Goal: Information Seeking & Learning: Learn about a topic

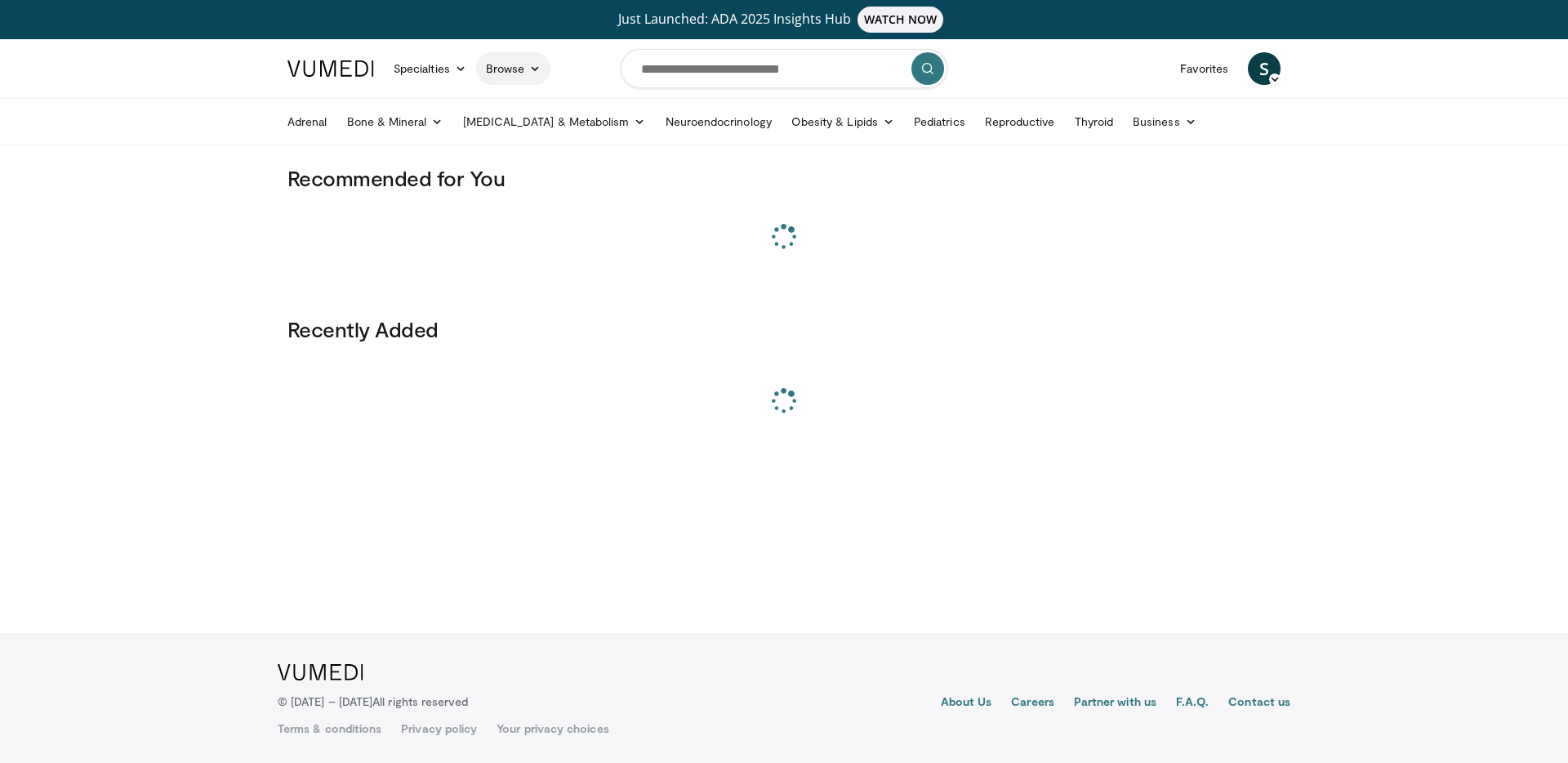
click at [527, 72] on link "Browse" at bounding box center [513, 68] width 75 height 33
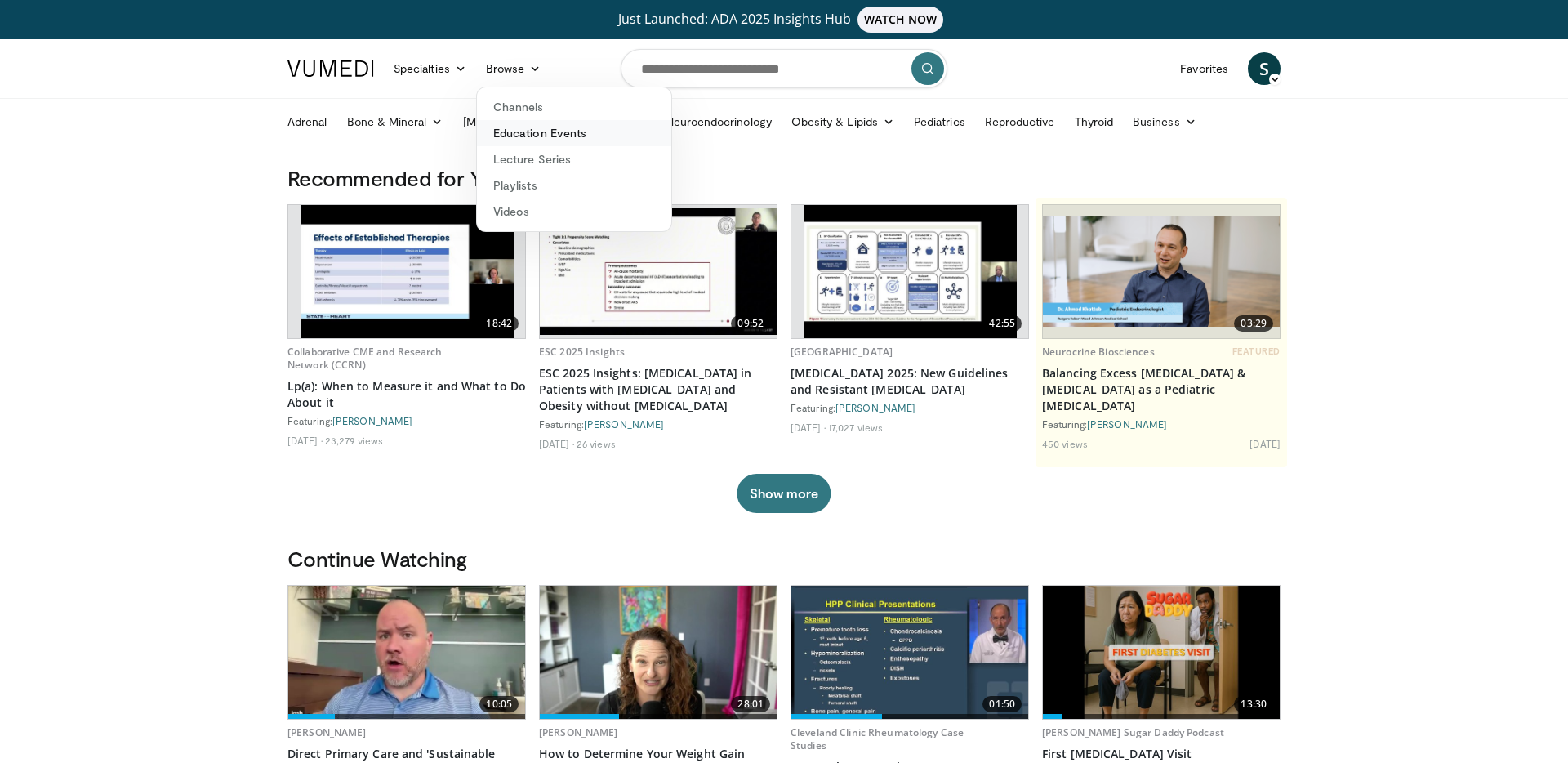
click at [553, 140] on link "Education Events" at bounding box center [573, 133] width 194 height 26
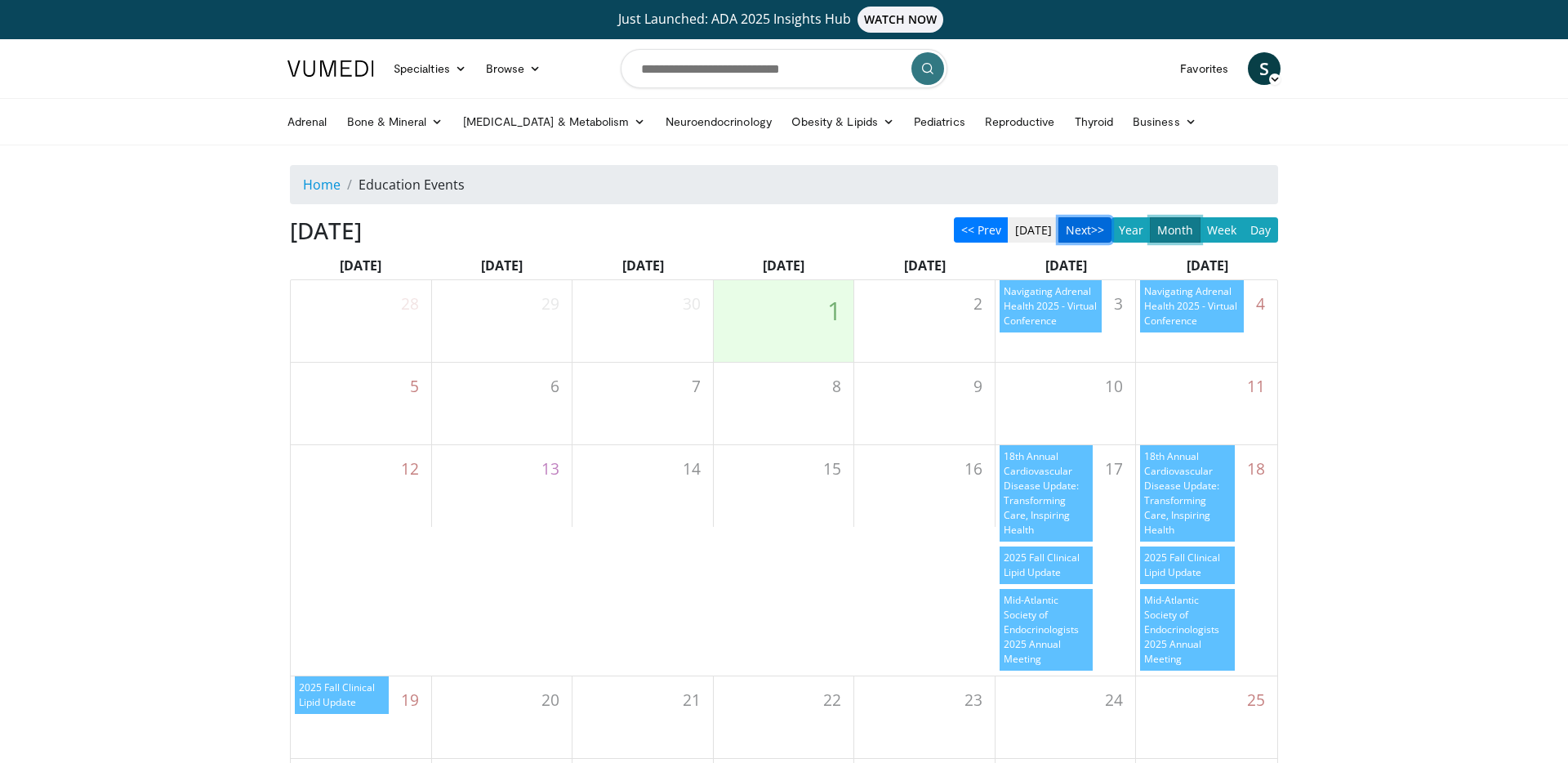
click at [1077, 228] on button "Next>>" at bounding box center [1084, 230] width 53 height 25
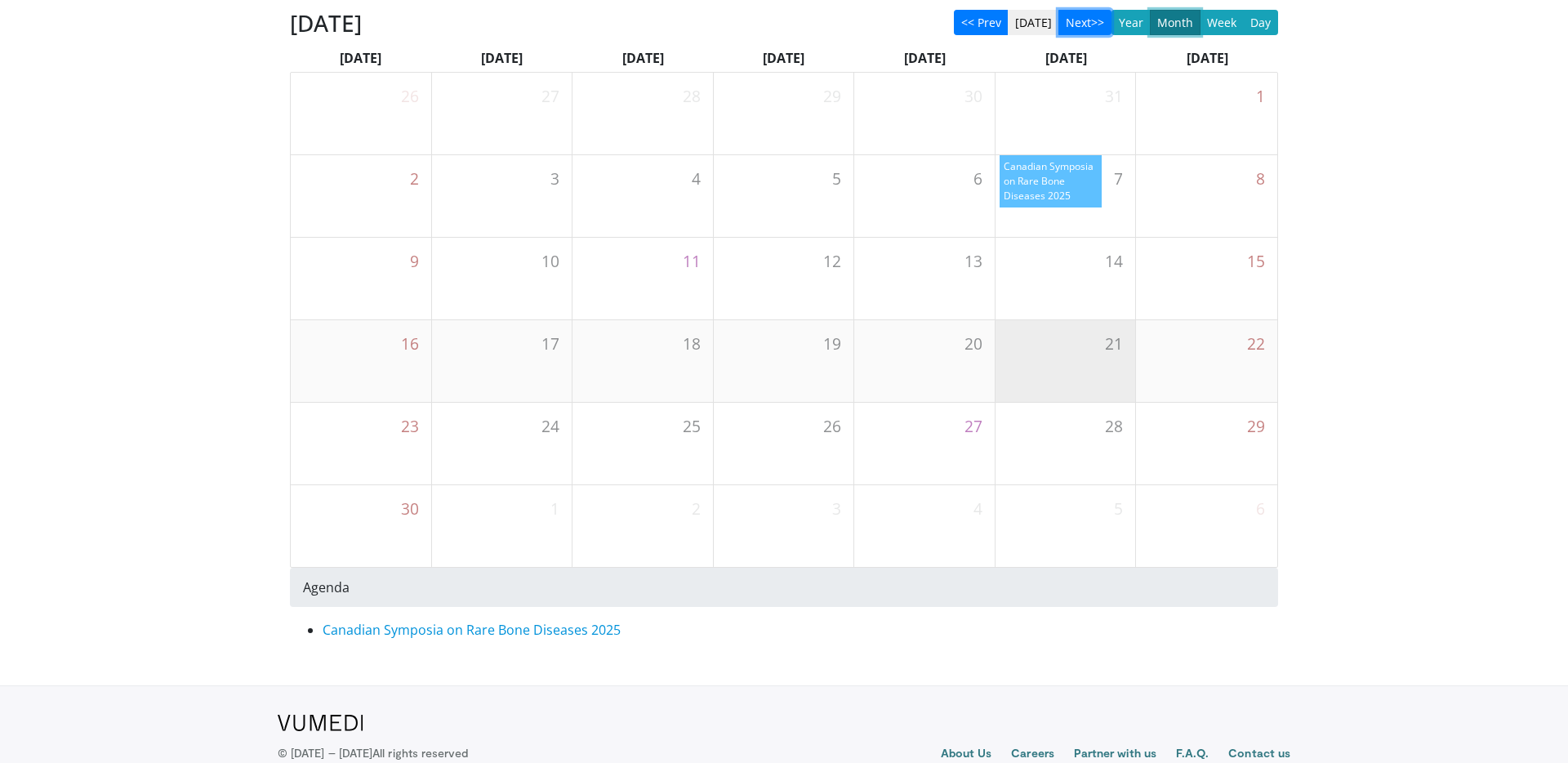
scroll to position [217, 0]
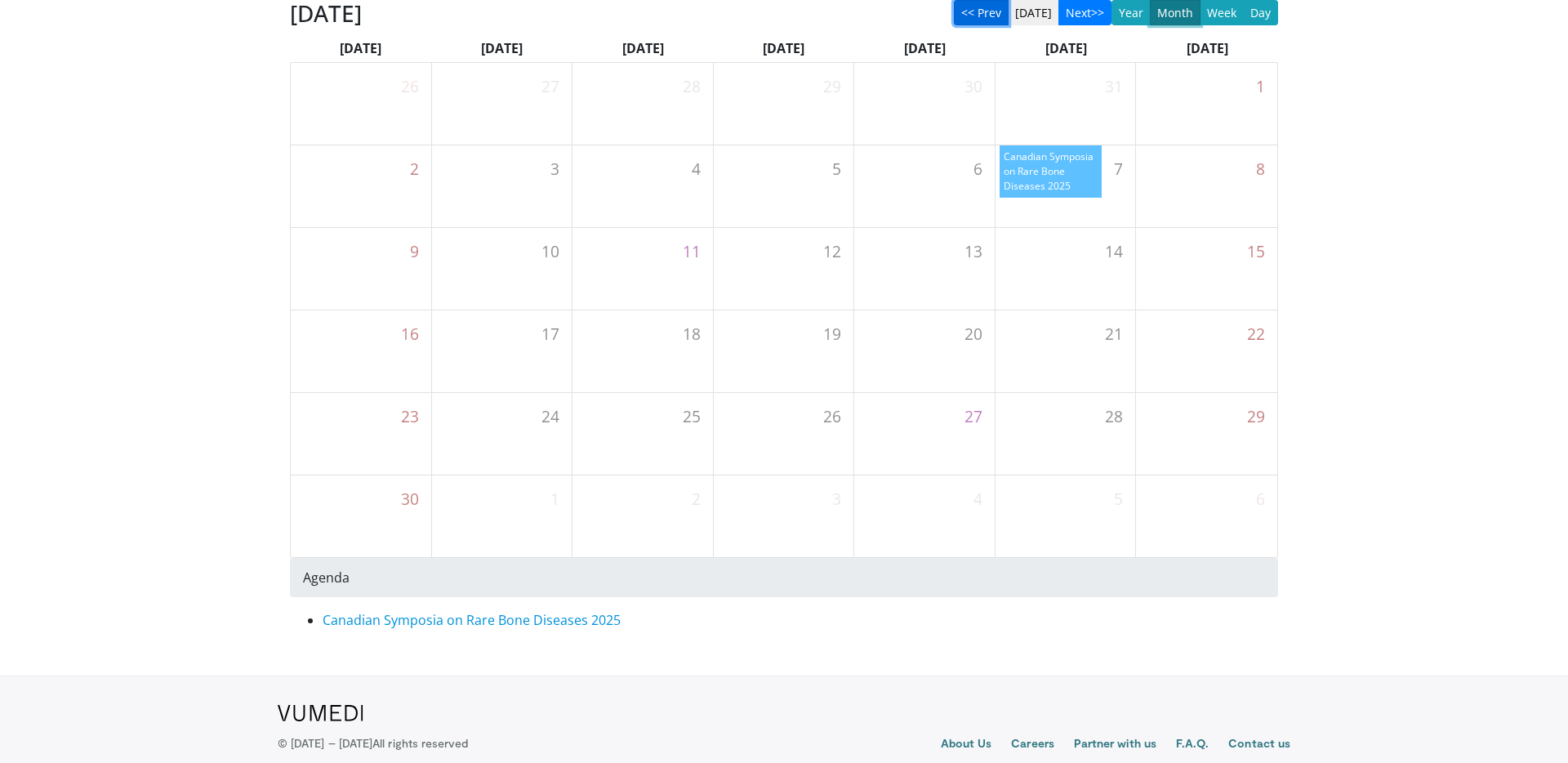
click at [998, 14] on button "<< Prev" at bounding box center [981, 12] width 55 height 25
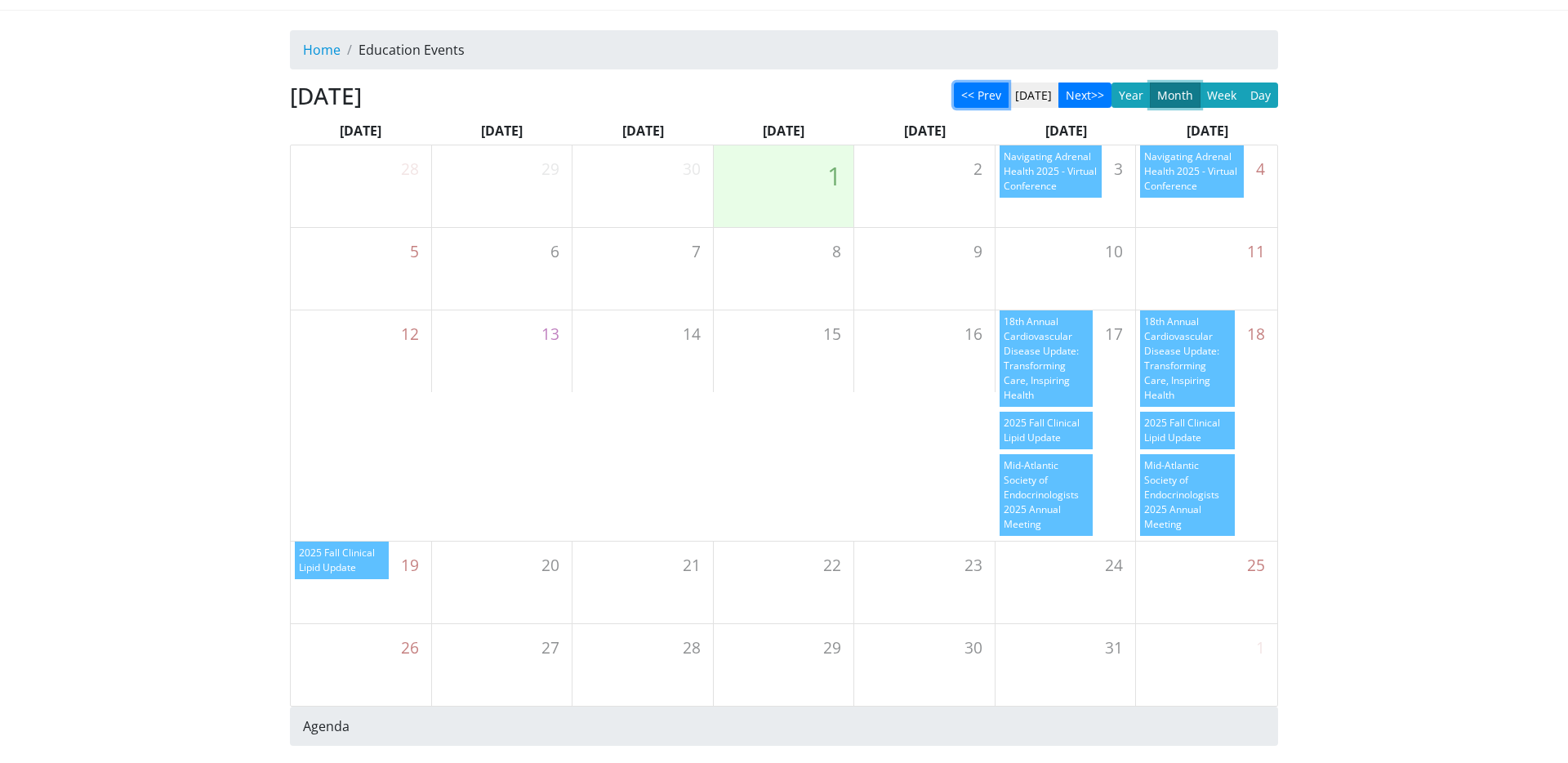
scroll to position [0, 0]
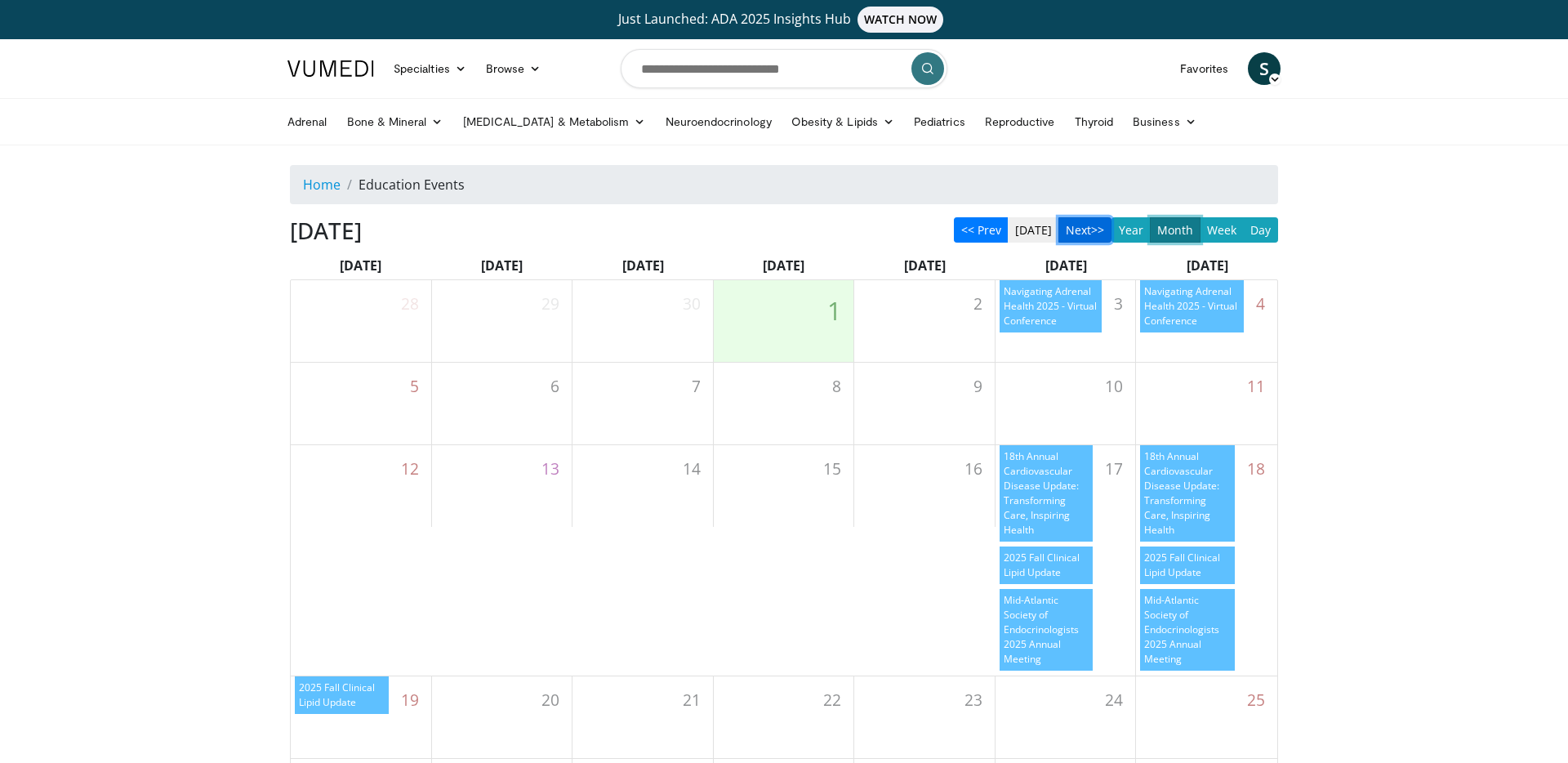
click at [1068, 230] on button "Next>>" at bounding box center [1084, 230] width 53 height 25
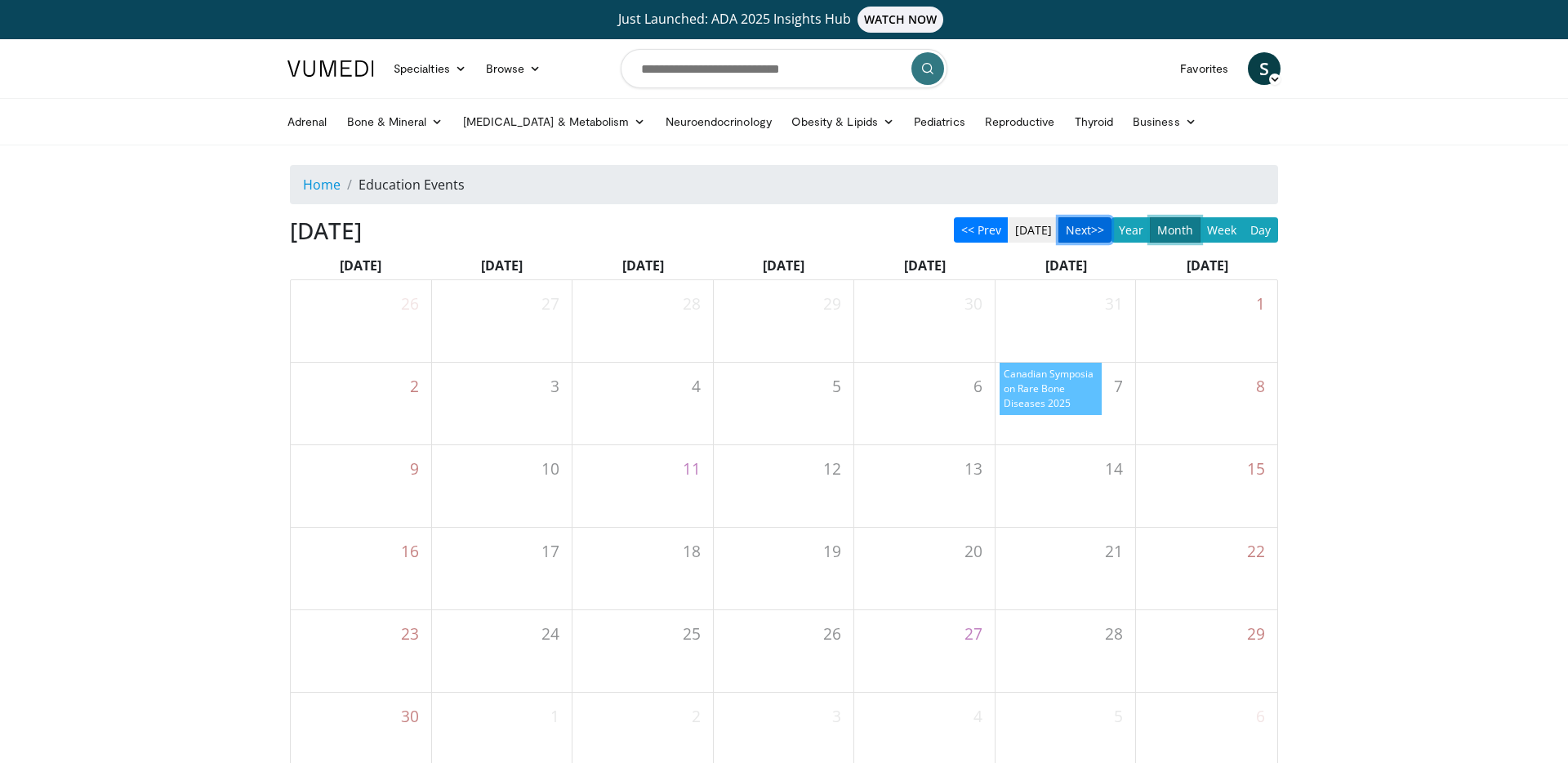
click at [1068, 230] on button "Next>>" at bounding box center [1084, 230] width 53 height 25
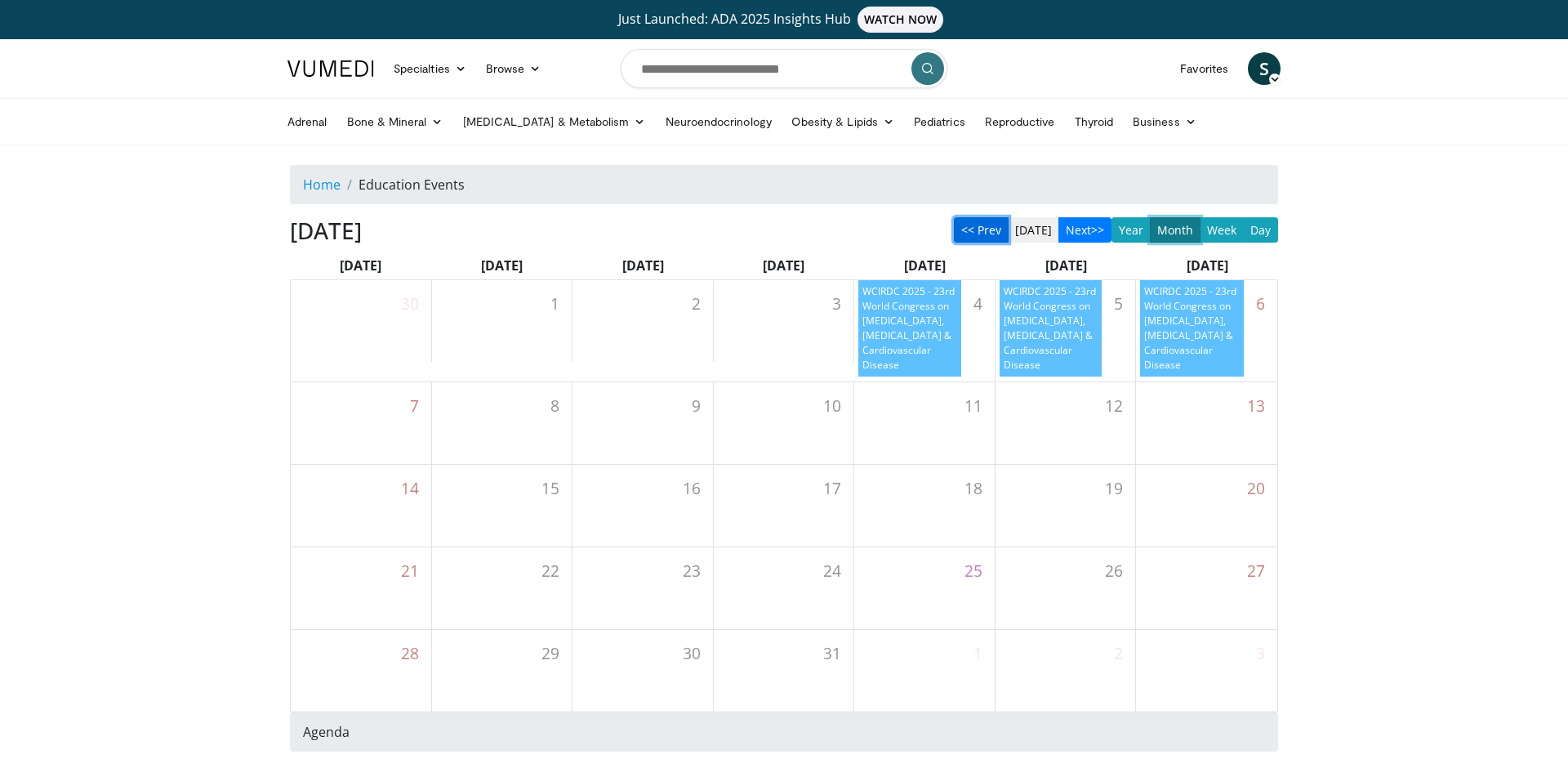
click at [997, 231] on button "<< Prev" at bounding box center [981, 230] width 55 height 25
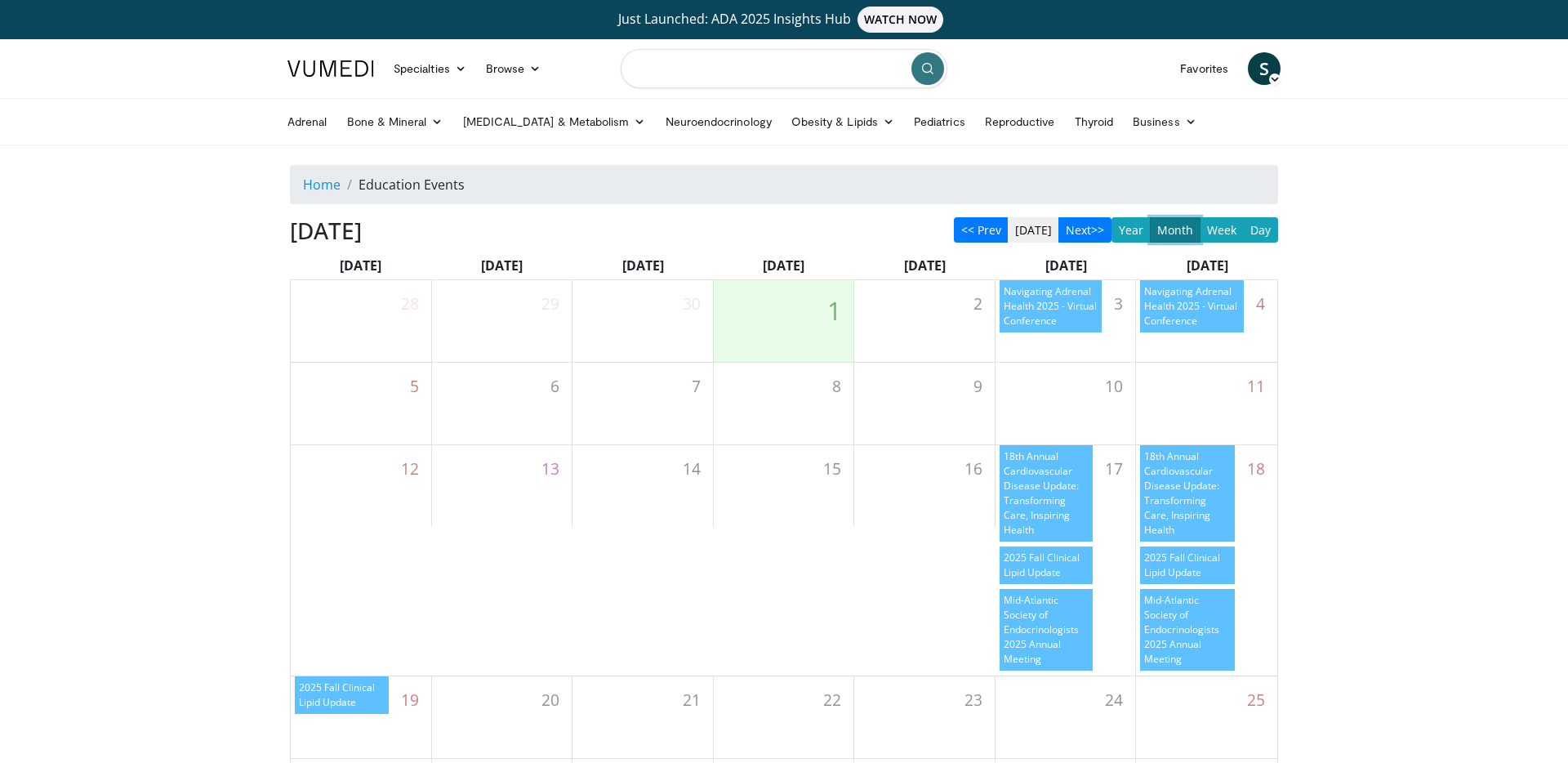
drag, startPoint x: 789, startPoint y: 86, endPoint x: 789, endPoint y: 76, distance: 10.0
click at [789, 85] on input "Search topics, interventions" at bounding box center [784, 69] width 327 height 39
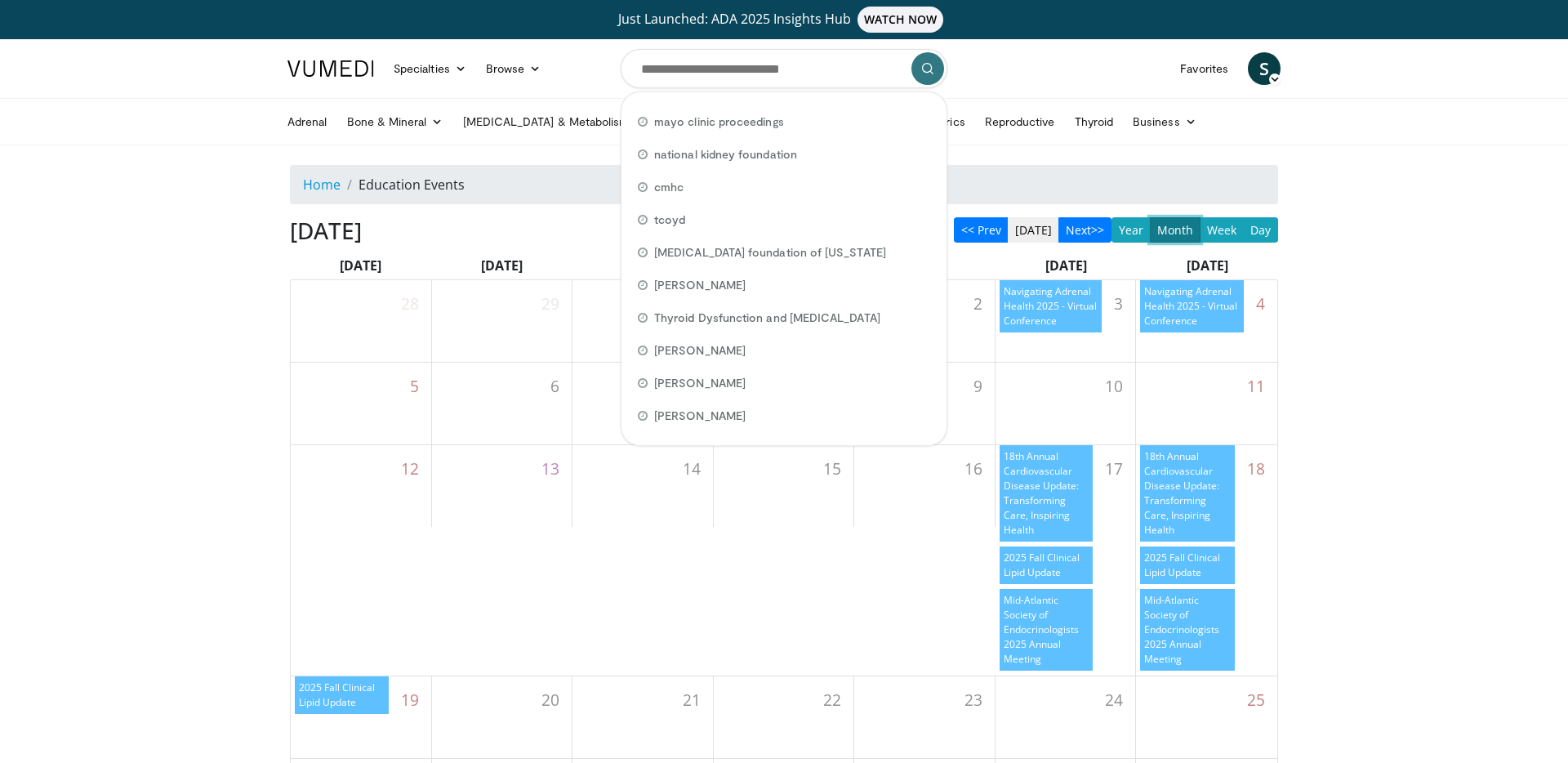
click at [1415, 189] on body "Just Launched: ADA 2025 Insights Hub WATCH NOW Specialties Adult & Family Medic…" at bounding box center [784, 573] width 1568 height 1147
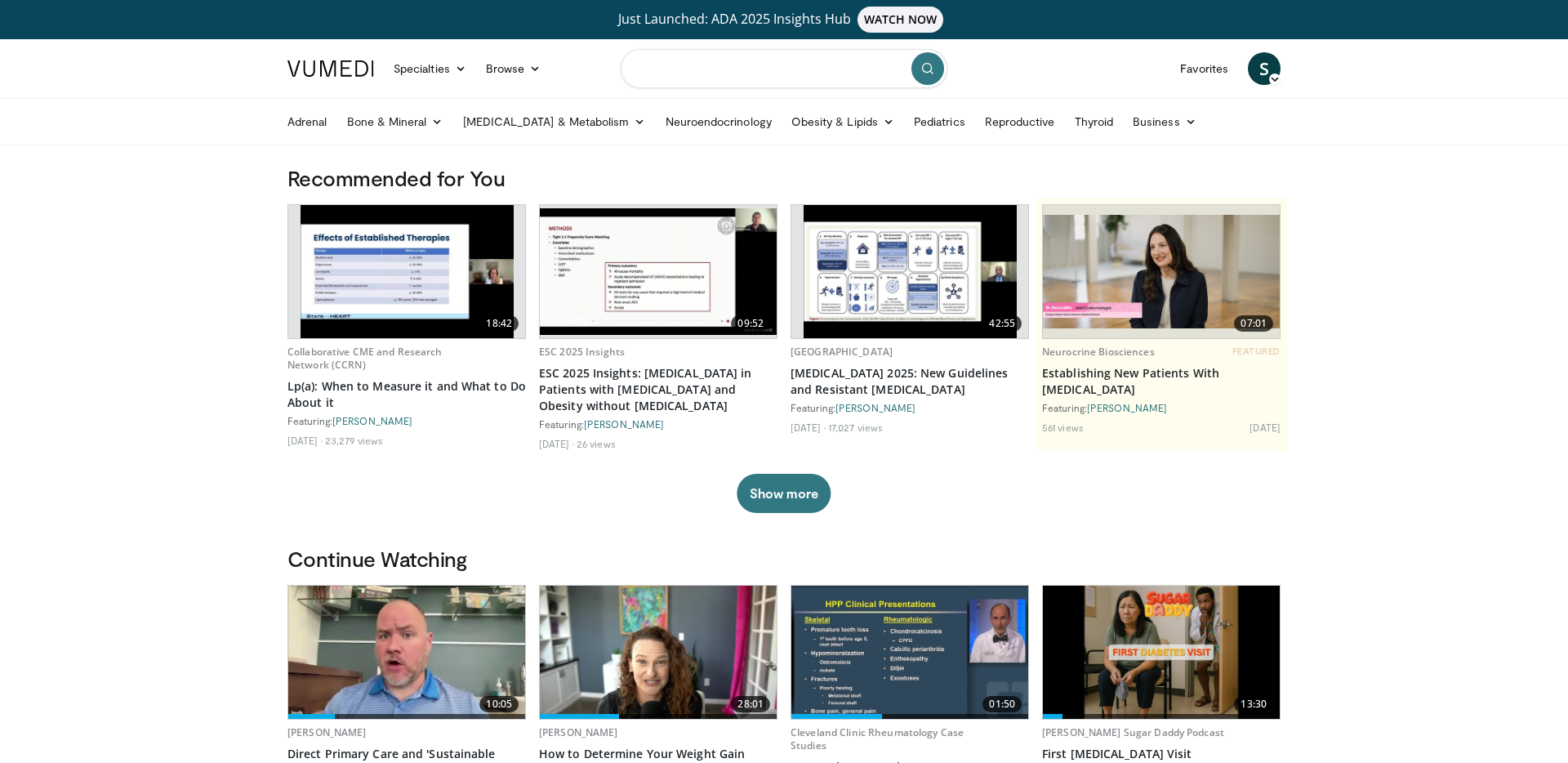
click at [685, 64] on input "Search topics, interventions" at bounding box center [784, 69] width 327 height 39
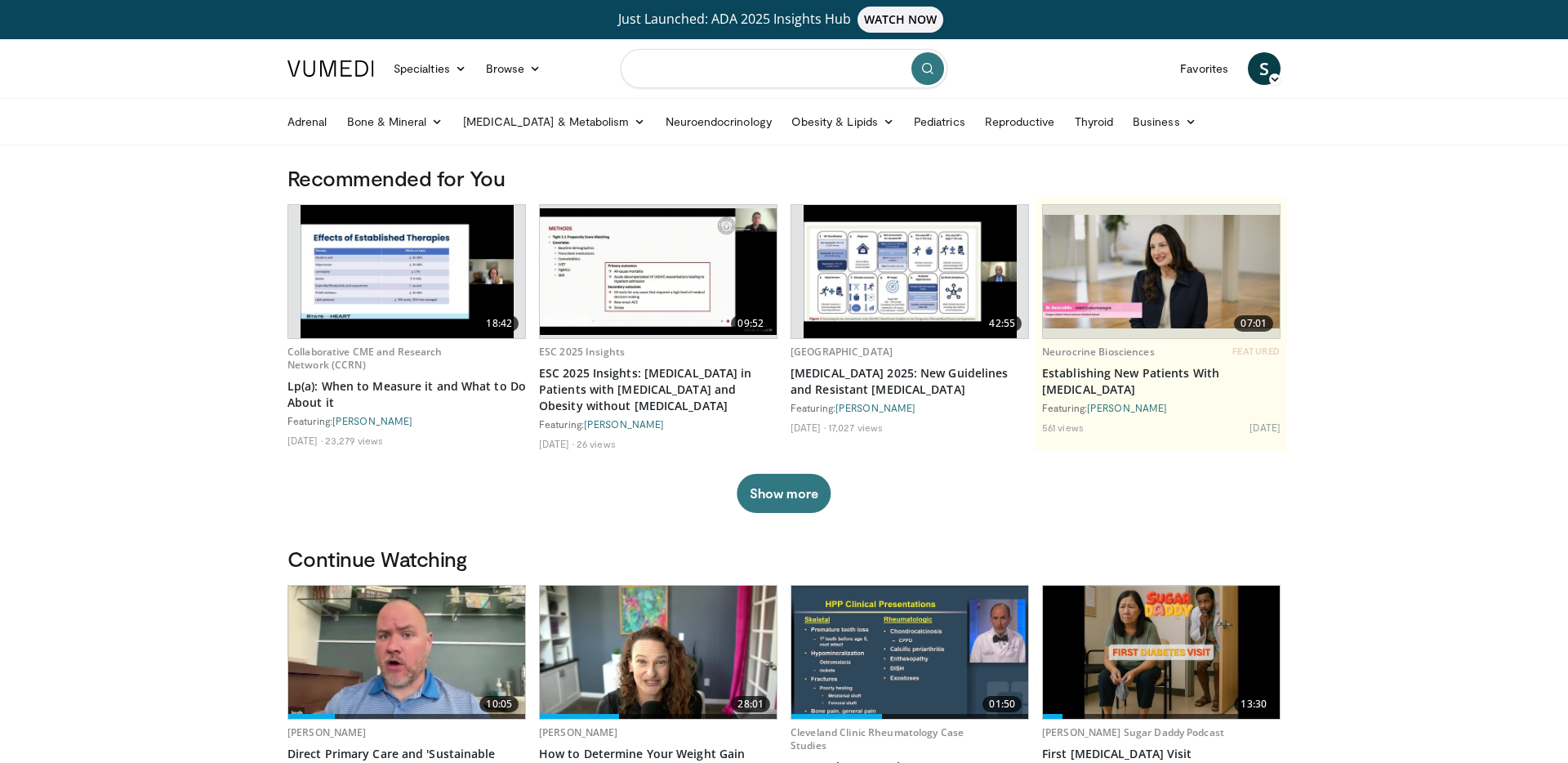
click at [738, 73] on input "Search topics, interventions" at bounding box center [784, 69] width 327 height 39
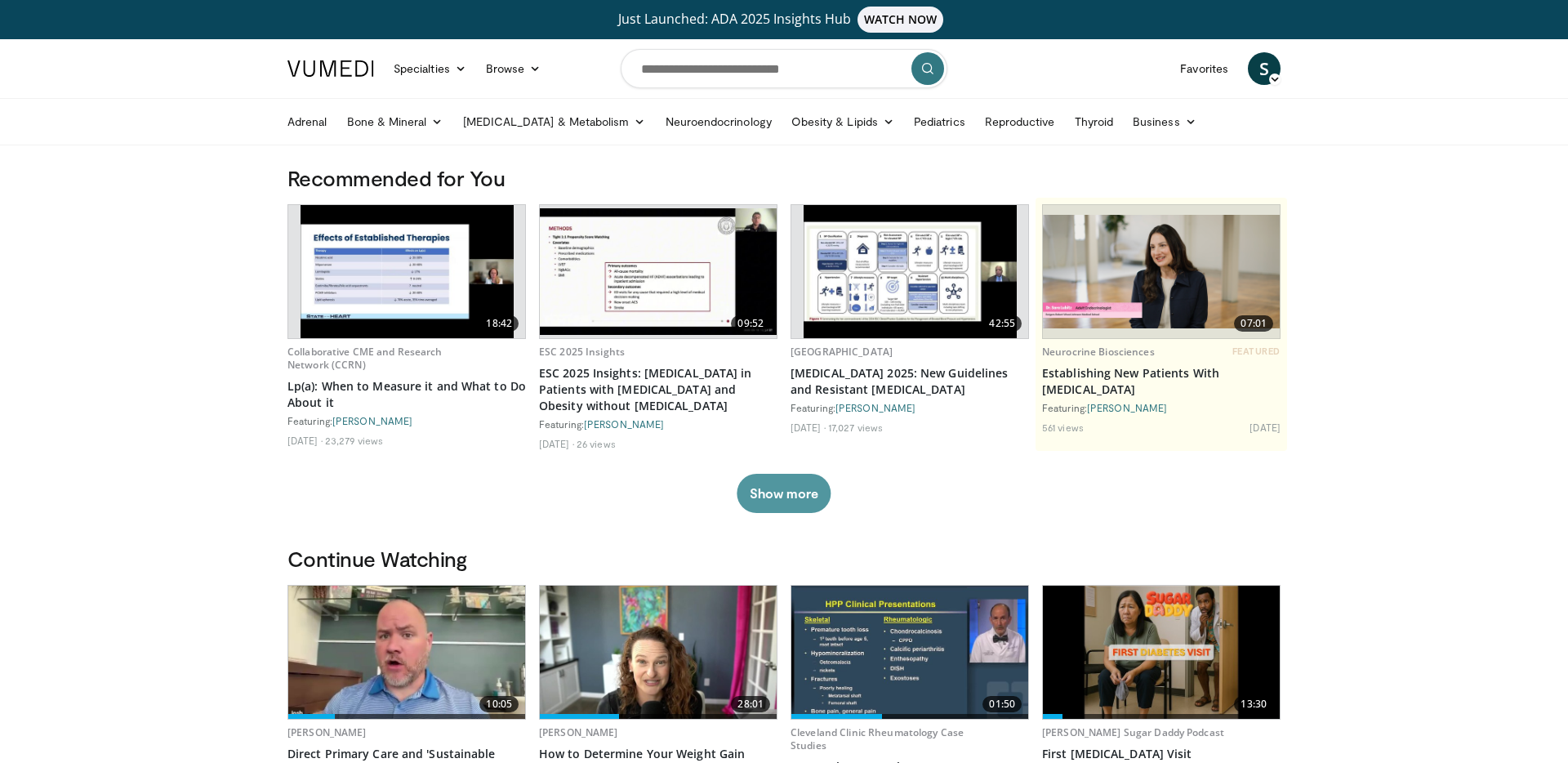
click at [809, 496] on button "Show more" at bounding box center [783, 493] width 94 height 39
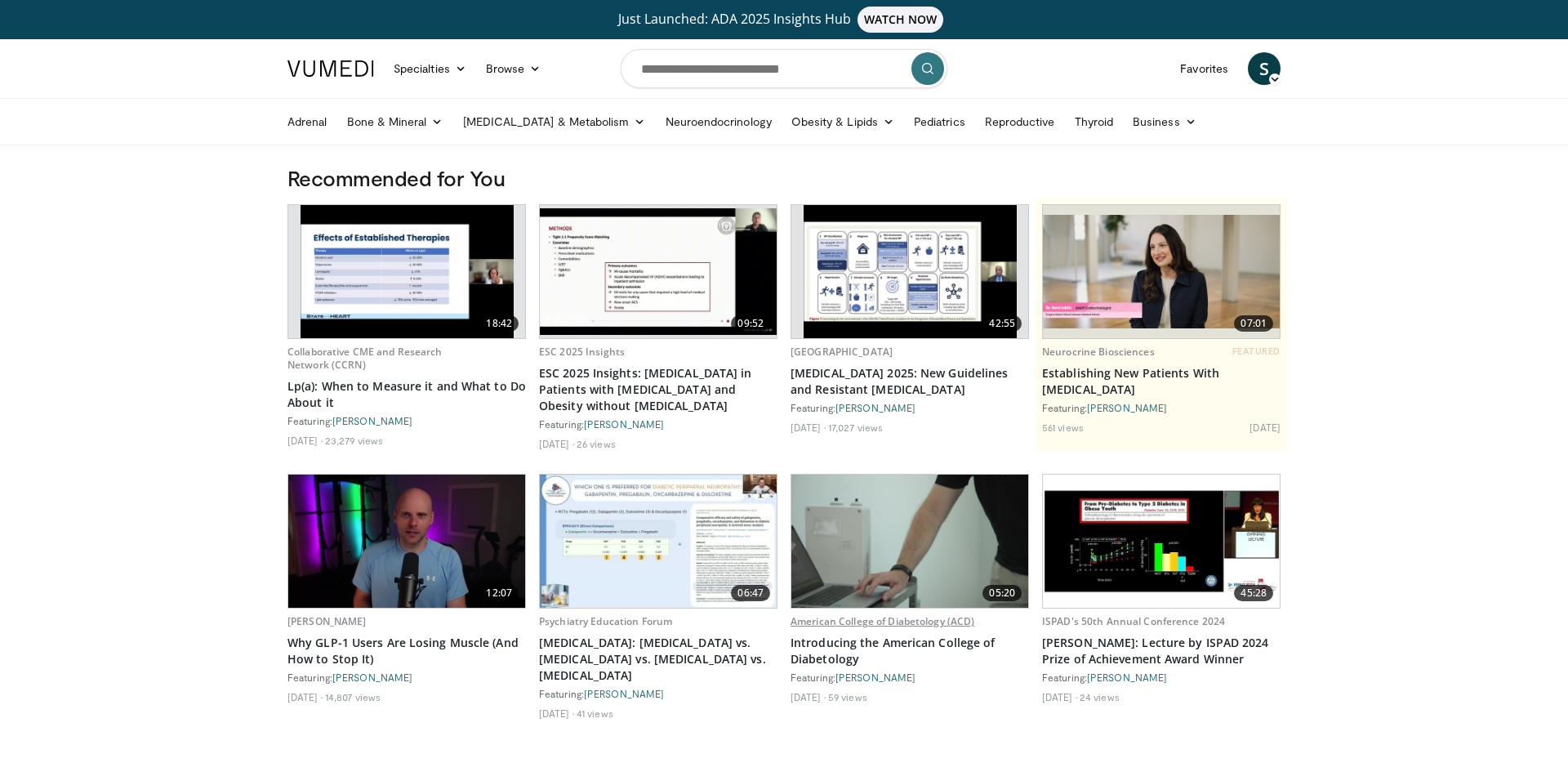
click at [860, 618] on link "American College of Diabetology (ACD)" at bounding box center [882, 621] width 184 height 14
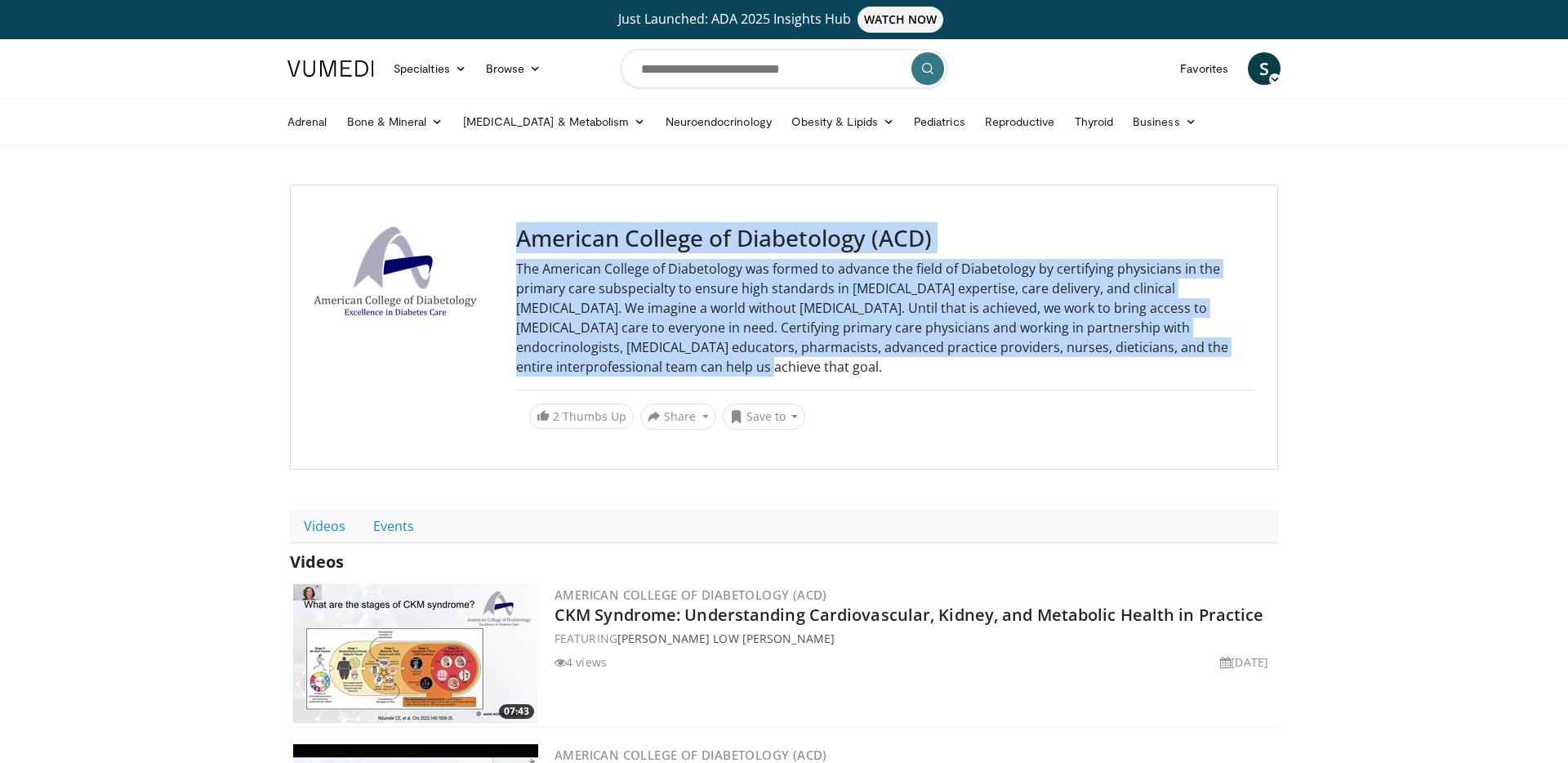
drag, startPoint x: 647, startPoint y: 368, endPoint x: 516, endPoint y: 241, distance: 182.5
click at [516, 241] on div "American College of Diabetology (ACD) The American College of Diabetology was f…" at bounding box center [885, 327] width 738 height 205
click at [740, 349] on p "The American College of Diabetology was formed to advance the field of Diabetol…" at bounding box center [885, 318] width 738 height 118
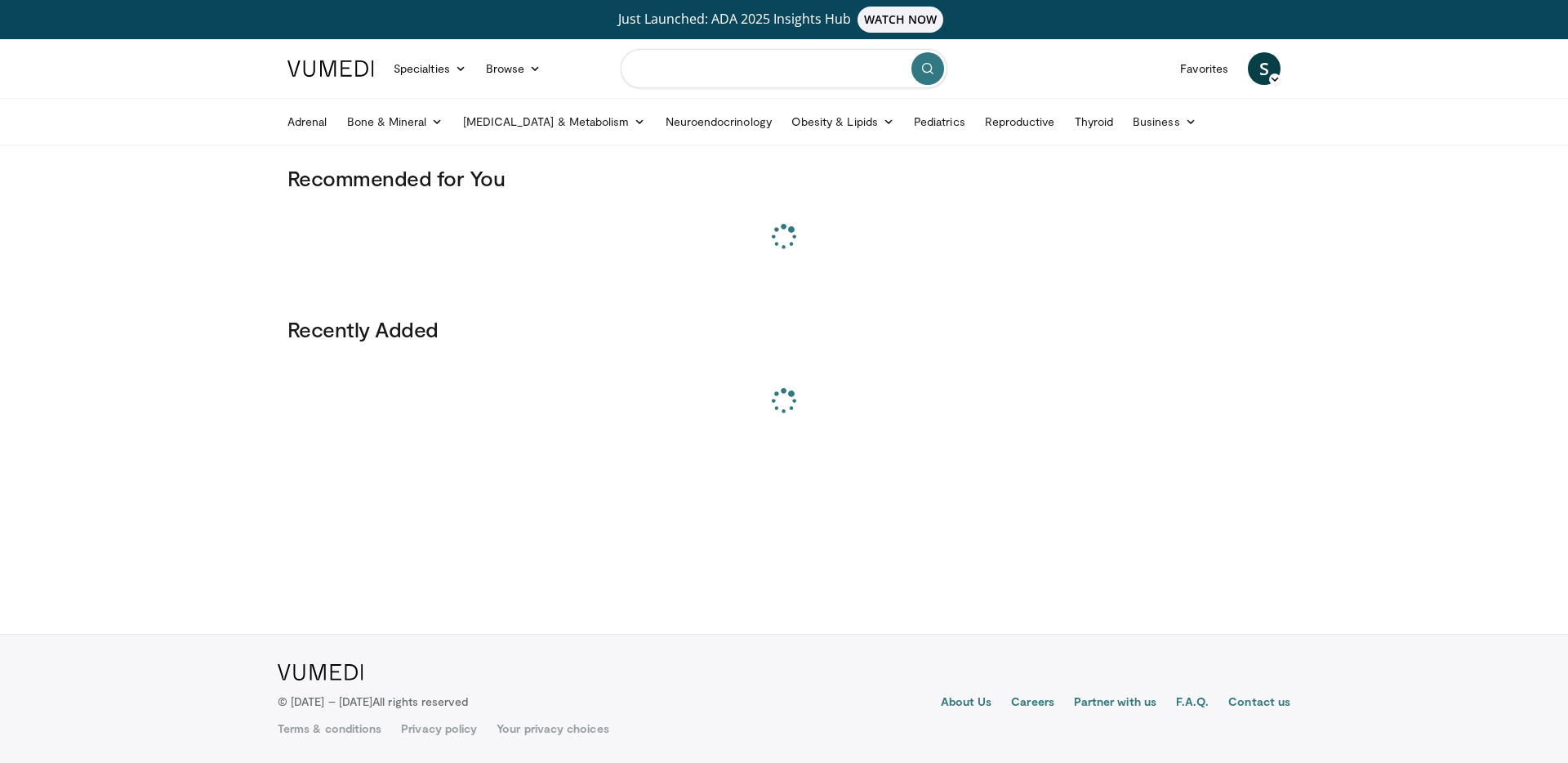
click at [738, 65] on input "Search topics, interventions" at bounding box center [784, 69] width 327 height 39
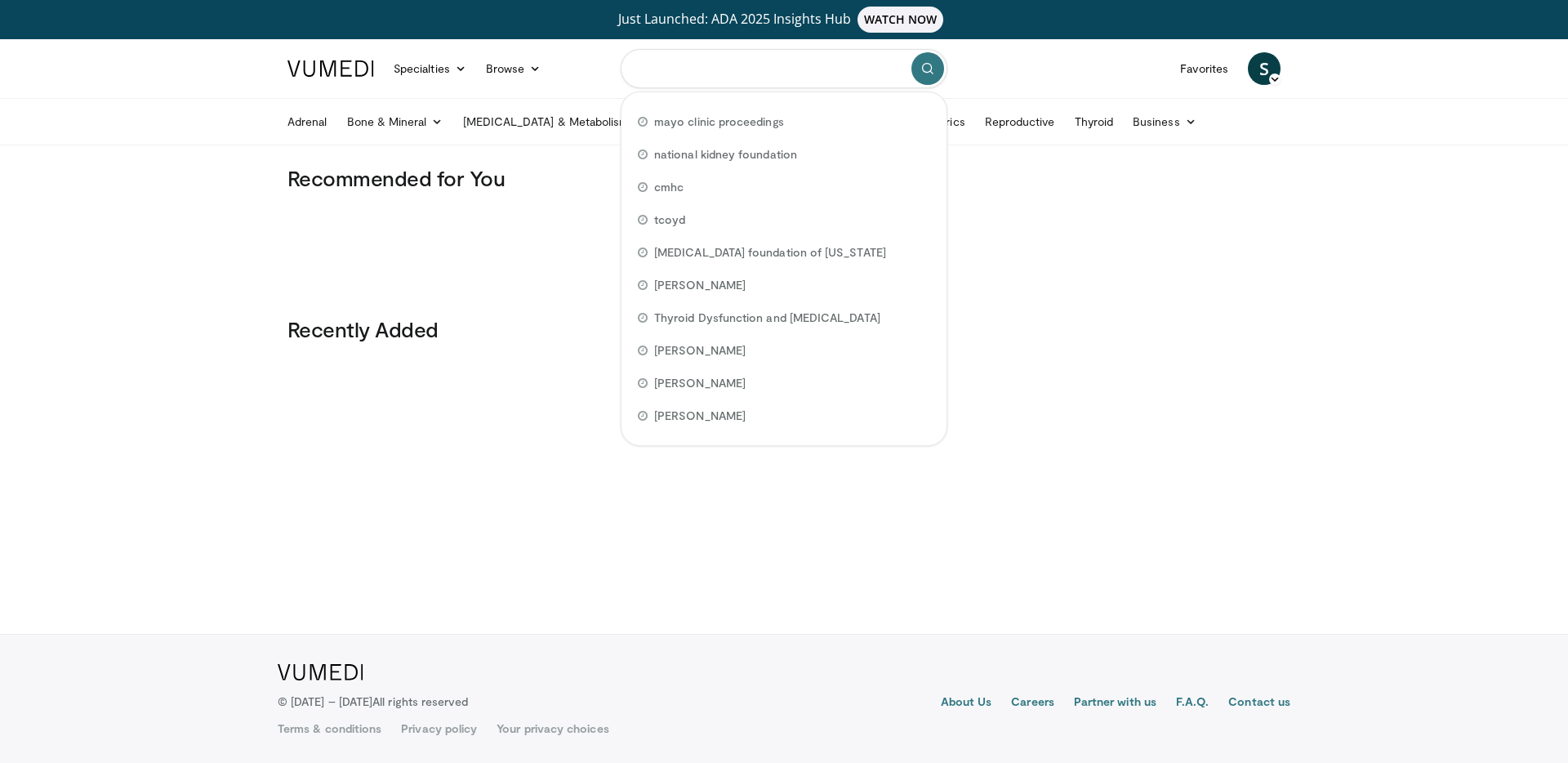
paste input "**********"
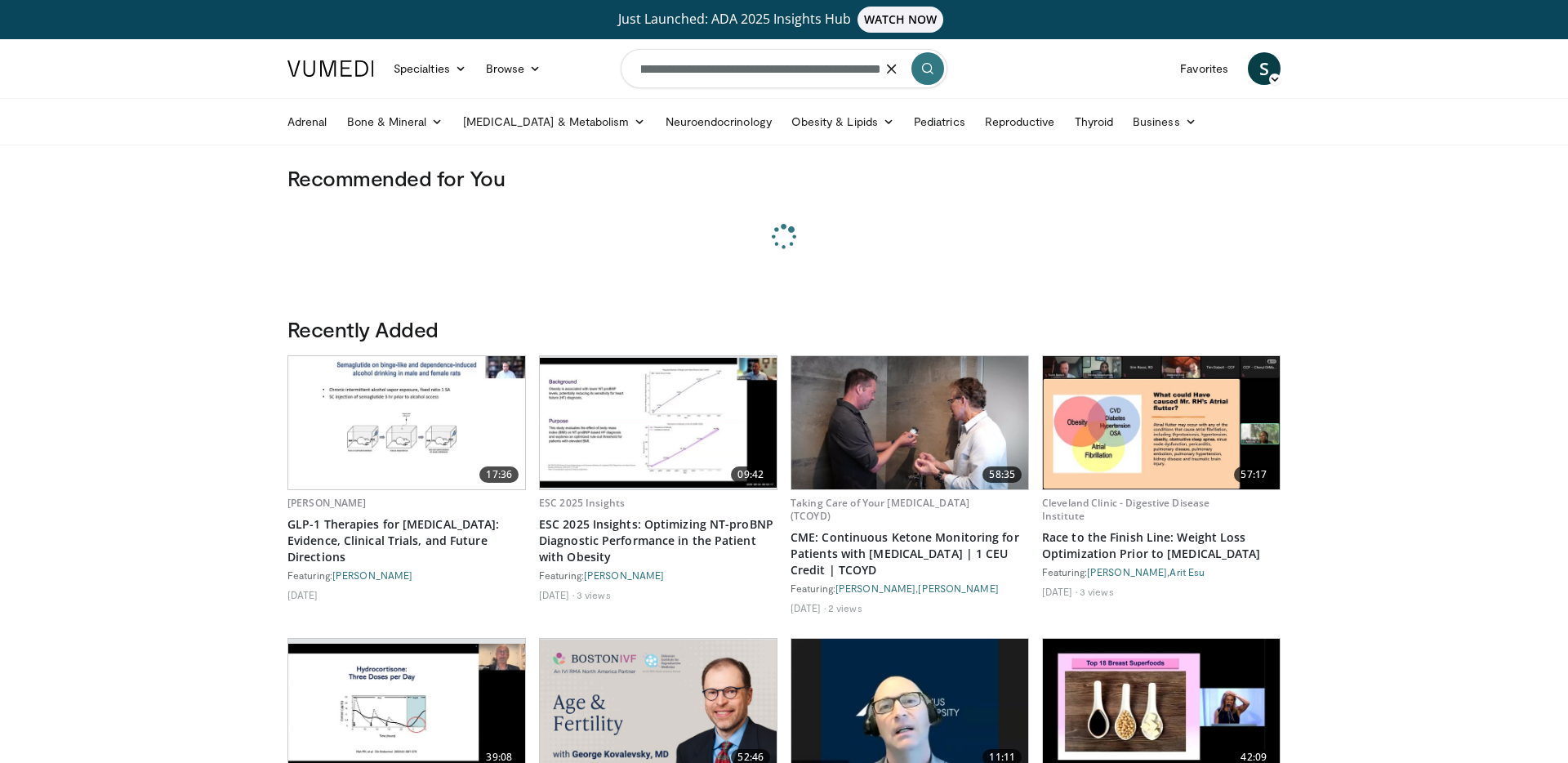
type input "**********"
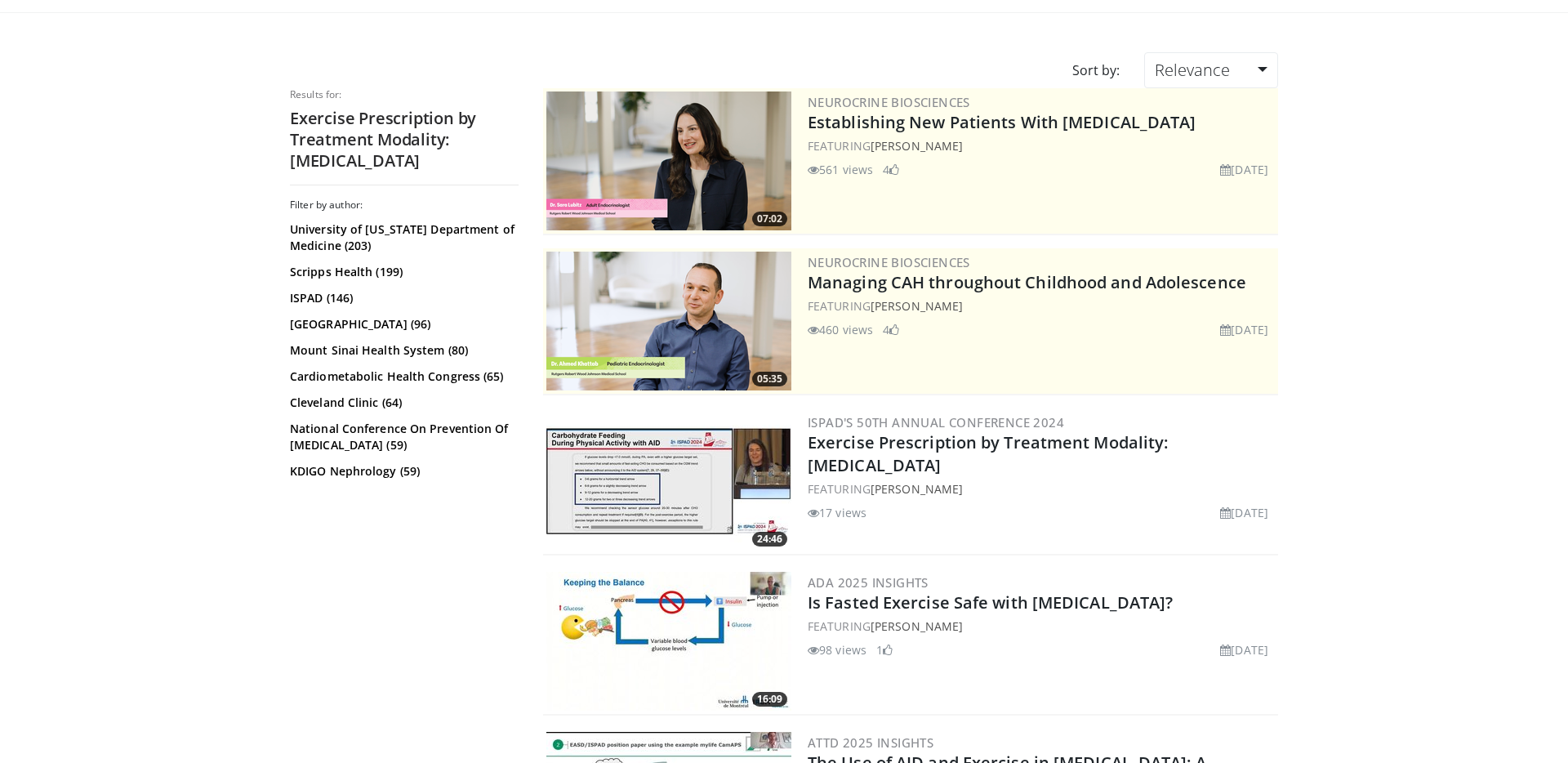
scroll to position [151, 0]
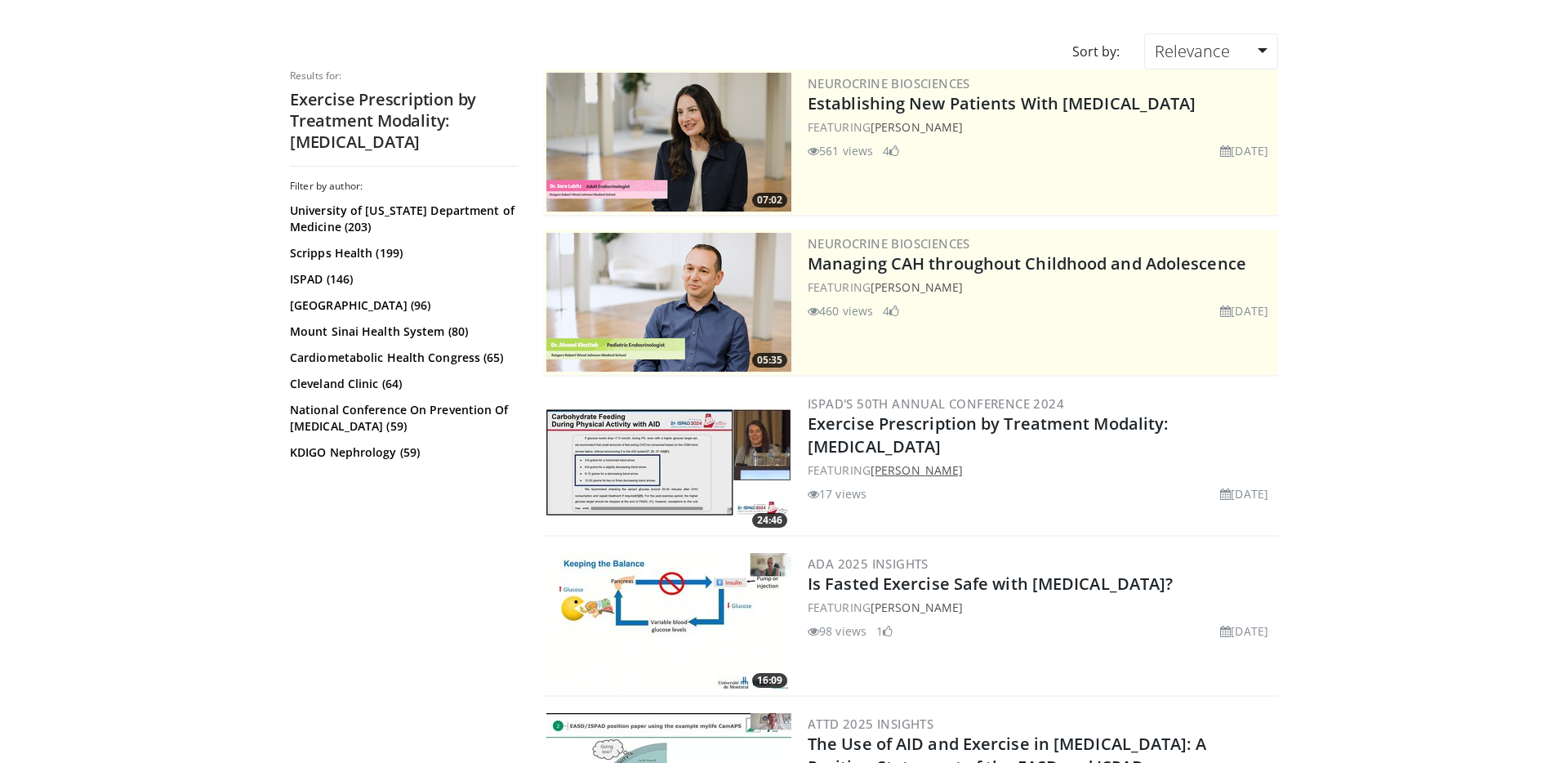
click at [915, 470] on link "[PERSON_NAME]" at bounding box center [916, 470] width 92 height 16
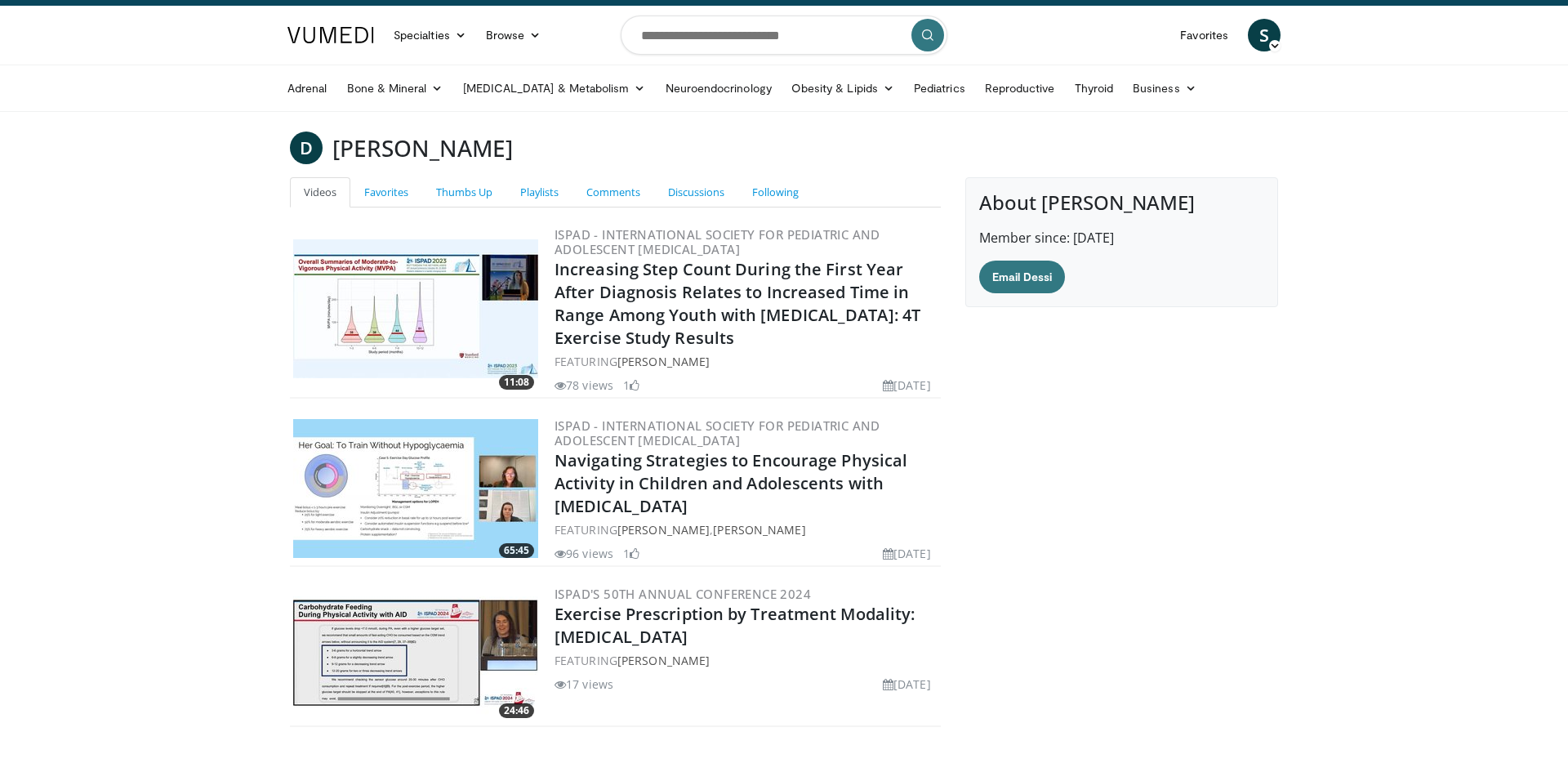
scroll to position [34, 0]
